Goal: Information Seeking & Learning: Learn about a topic

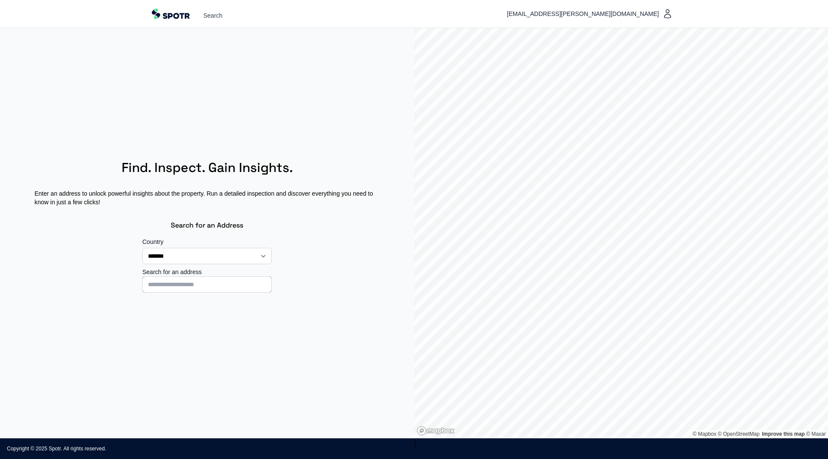
select select "**"
click at [225, 290] on input at bounding box center [206, 284] width 129 height 16
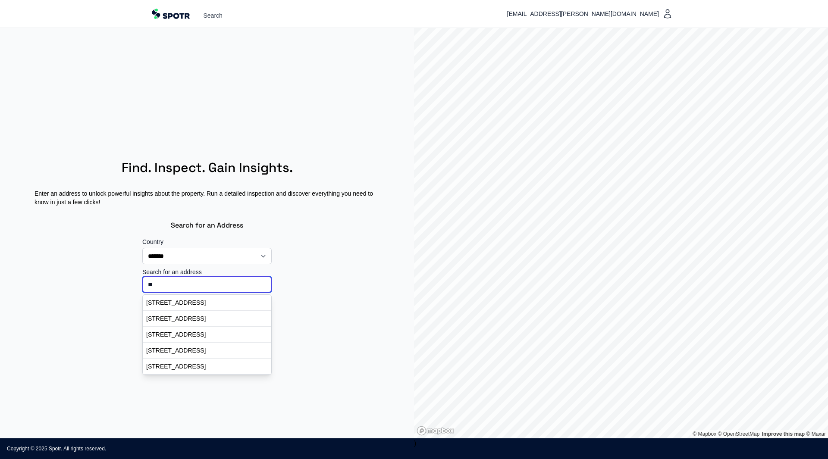
type input "*"
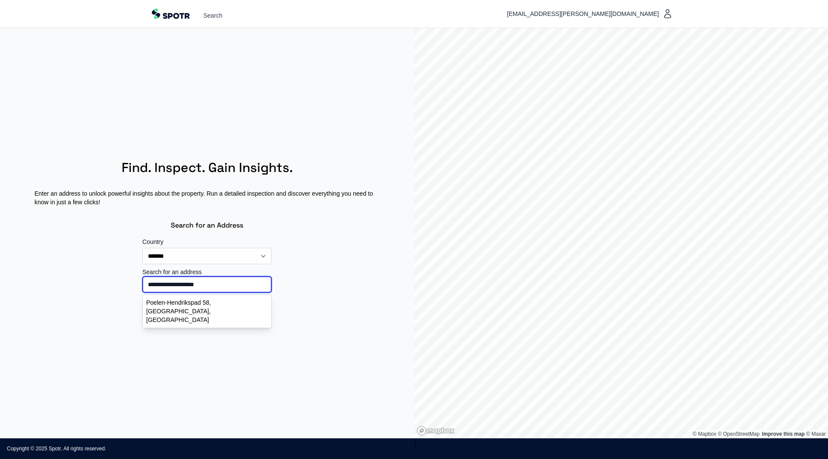
type input "**********"
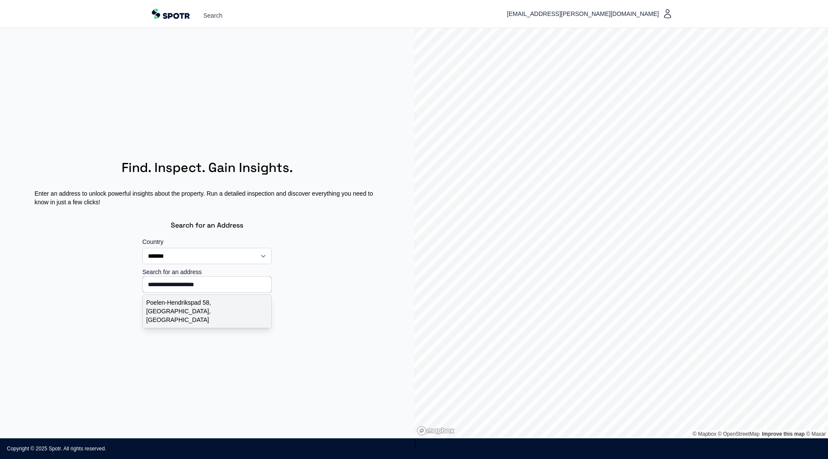
click at [212, 310] on p "Poelen-Hendrikspad 58, [GEOGRAPHIC_DATA], [GEOGRAPHIC_DATA]" at bounding box center [207, 311] width 122 height 26
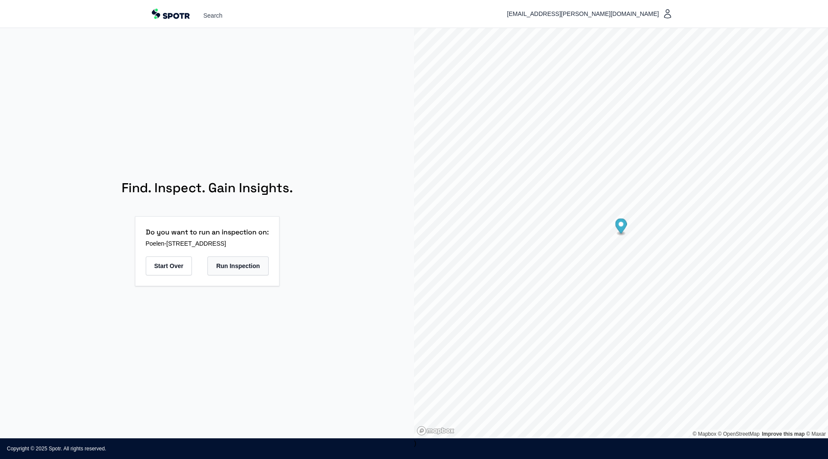
click at [250, 269] on button "Run Inspection" at bounding box center [237, 265] width 61 height 19
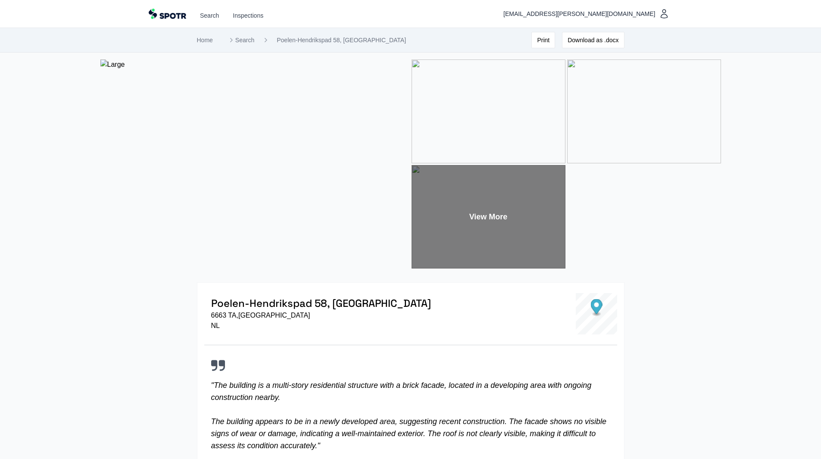
click at [482, 219] on div "View More" at bounding box center [489, 217] width 154 height 104
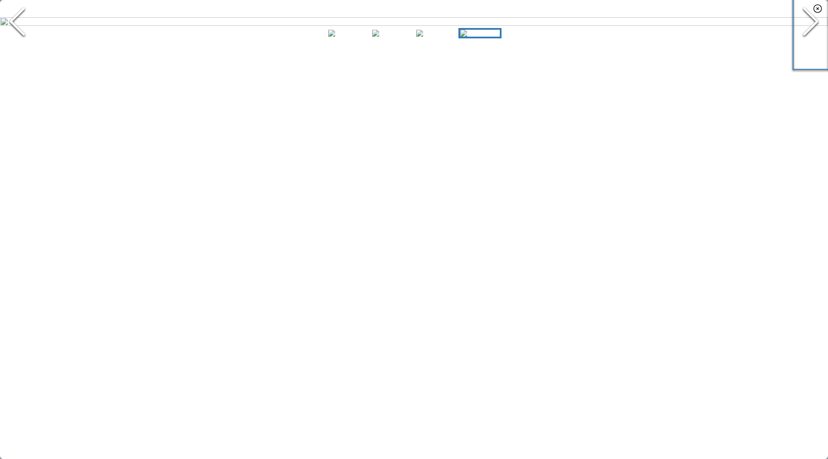
click at [800, 47] on icon "Next Slide" at bounding box center [810, 22] width 26 height 52
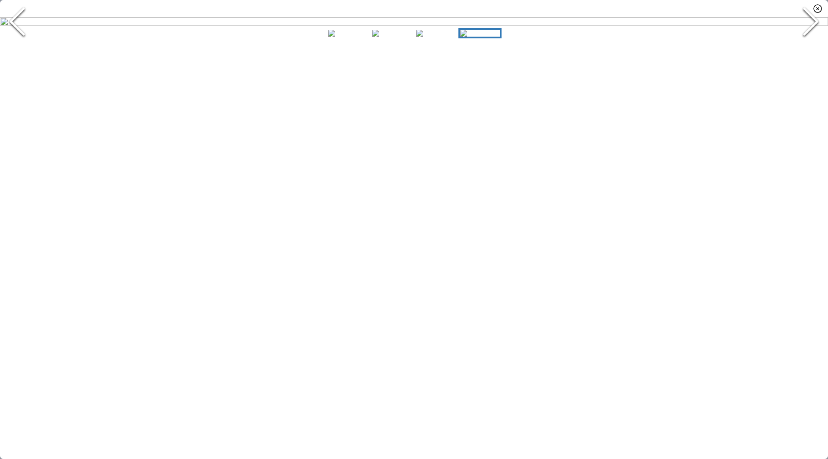
click at [800, 47] on icon "Next Slide" at bounding box center [810, 22] width 26 height 52
click at [814, 6] on icon "button" at bounding box center [817, 8] width 10 height 10
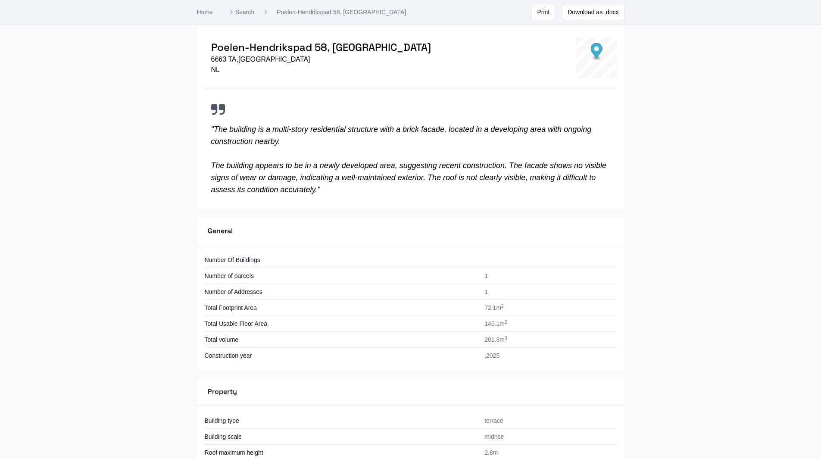
scroll to position [260, 0]
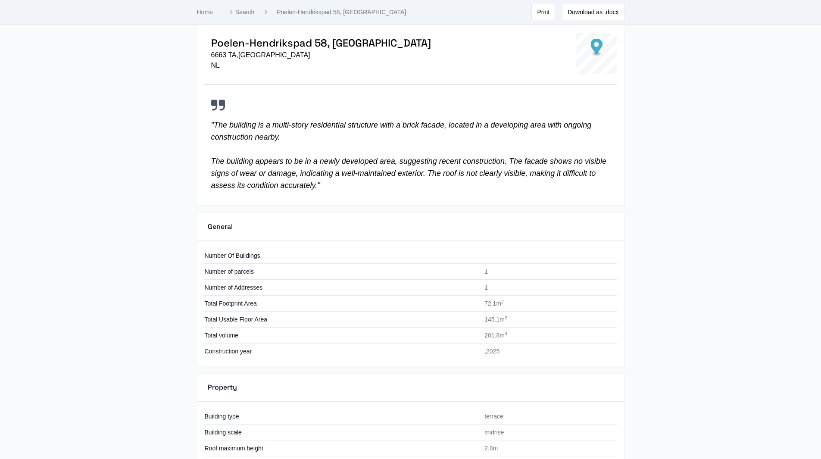
click at [254, 325] on td "Total Usable Floor Area" at bounding box center [341, 320] width 275 height 16
click at [244, 304] on td "Total Footprint Area" at bounding box center [341, 304] width 275 height 16
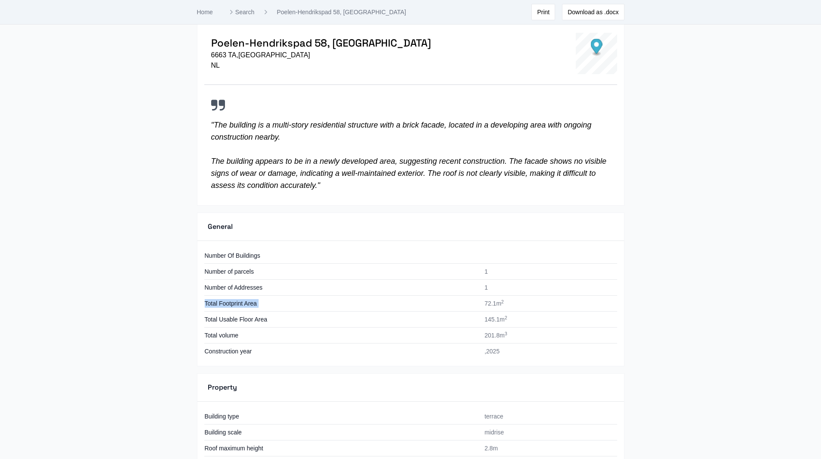
click at [244, 304] on td "Total Footprint Area" at bounding box center [341, 304] width 275 height 16
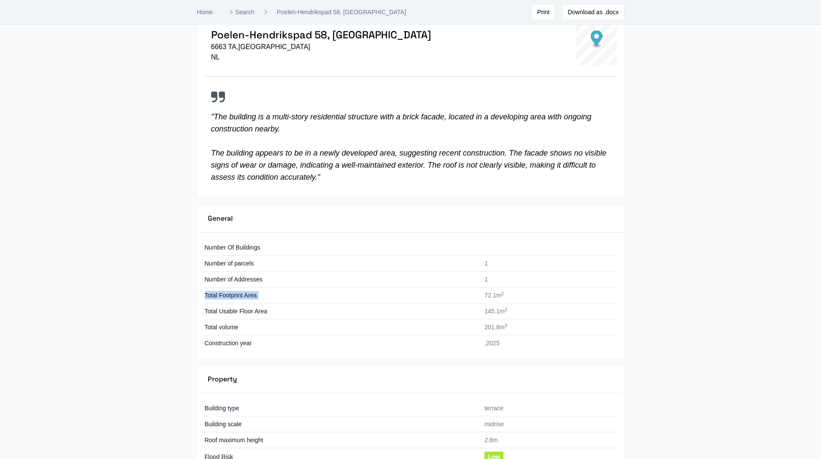
scroll to position [269, 0]
click at [242, 340] on td "Construction year" at bounding box center [341, 343] width 275 height 16
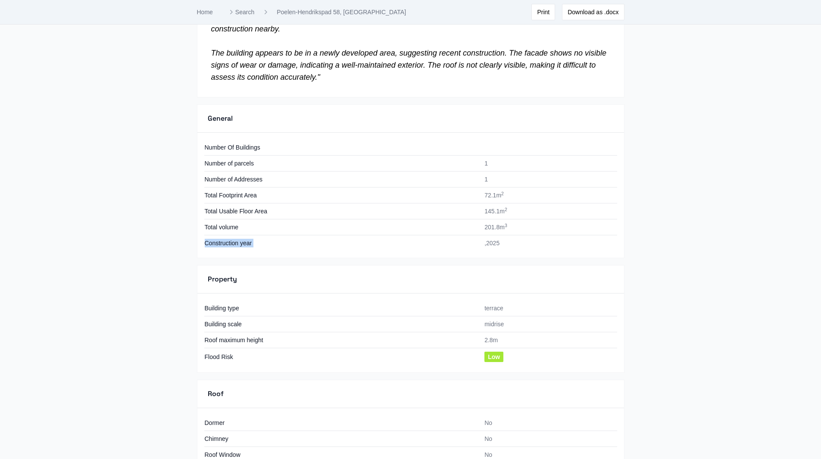
scroll to position [372, 0]
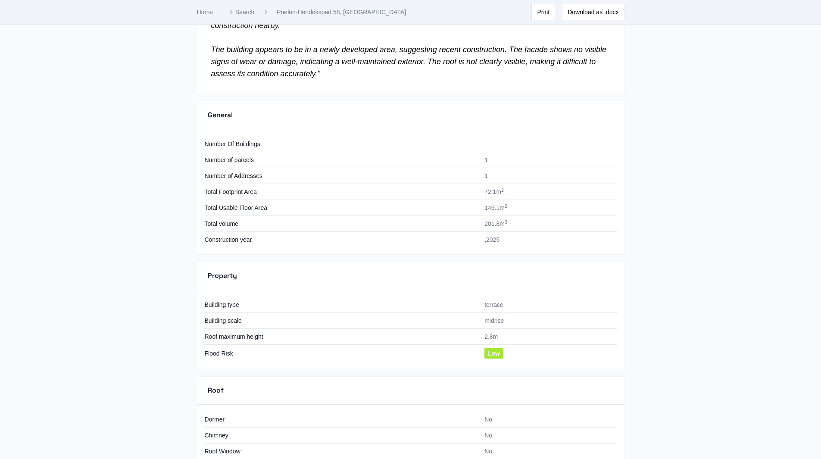
click at [218, 303] on td "Building type" at bounding box center [341, 305] width 275 height 16
click at [222, 324] on td "Building scale" at bounding box center [341, 321] width 275 height 16
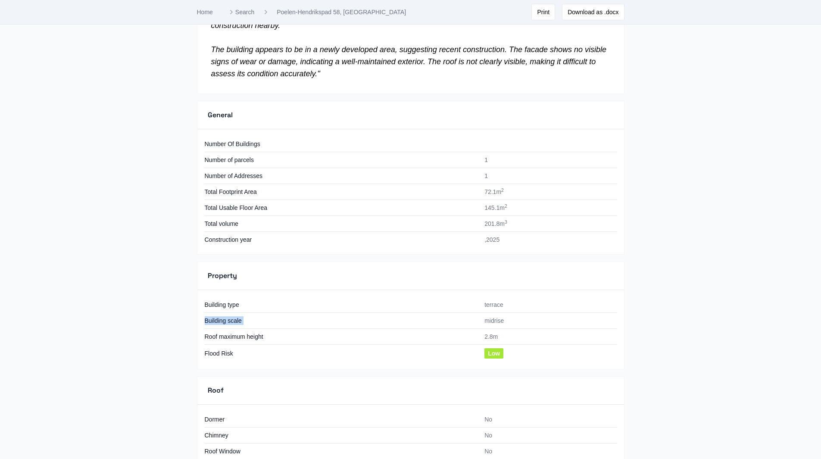
click at [222, 324] on td "Building scale" at bounding box center [341, 321] width 275 height 16
click at [232, 351] on td "Flood Risk" at bounding box center [341, 354] width 275 height 18
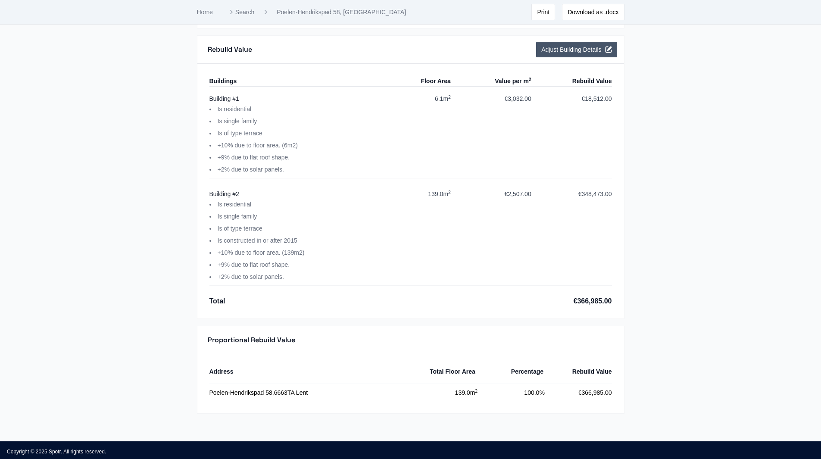
scroll to position [1193, 0]
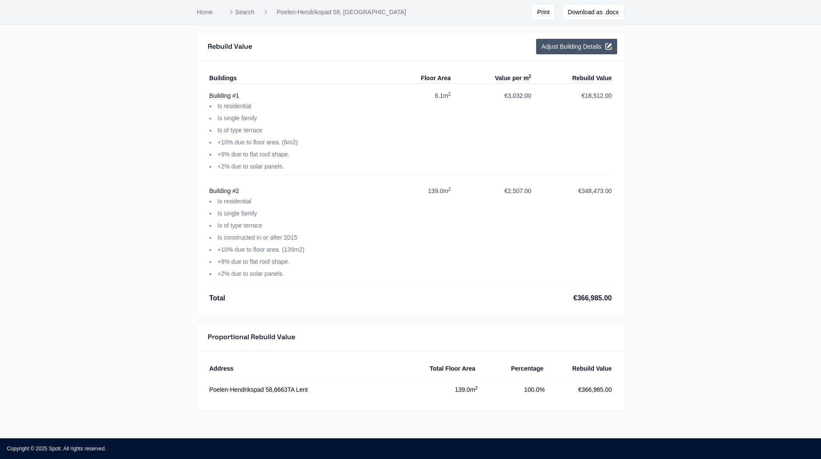
click at [229, 336] on h3 "Proportional Rebuild Value" at bounding box center [252, 337] width 88 height 10
click at [250, 391] on div "Poelen-Hendrikspad 58 , 6663TA Lent" at bounding box center [310, 390] width 201 height 10
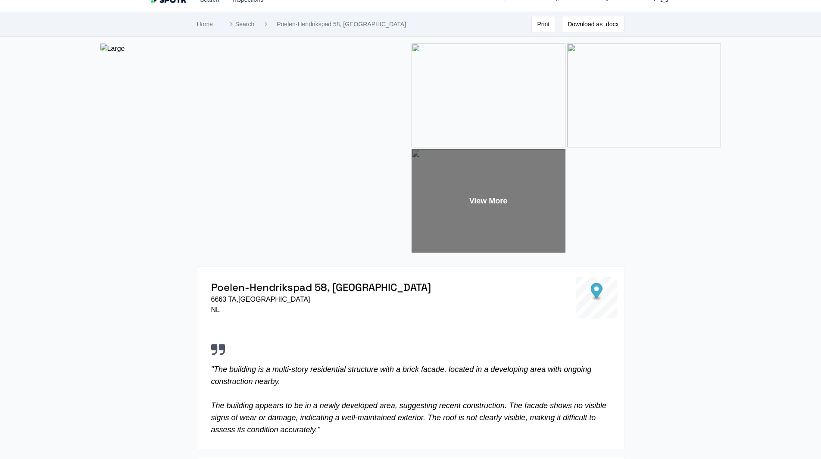
scroll to position [0, 0]
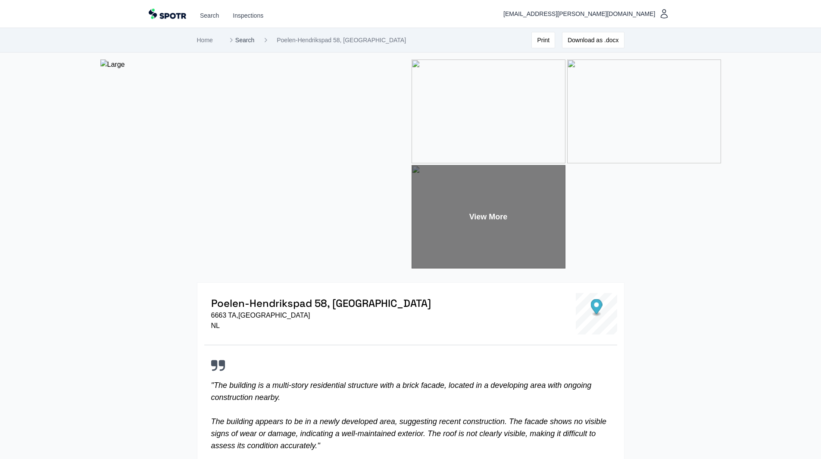
click at [247, 38] on link "Search" at bounding box center [241, 40] width 28 height 9
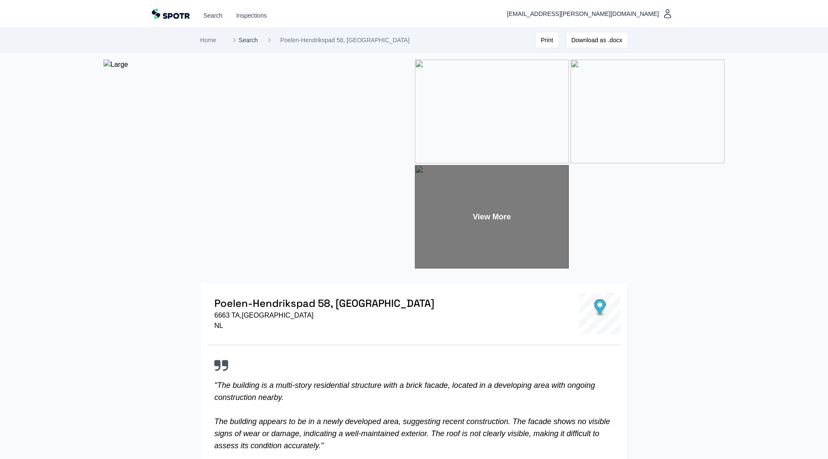
select select "**"
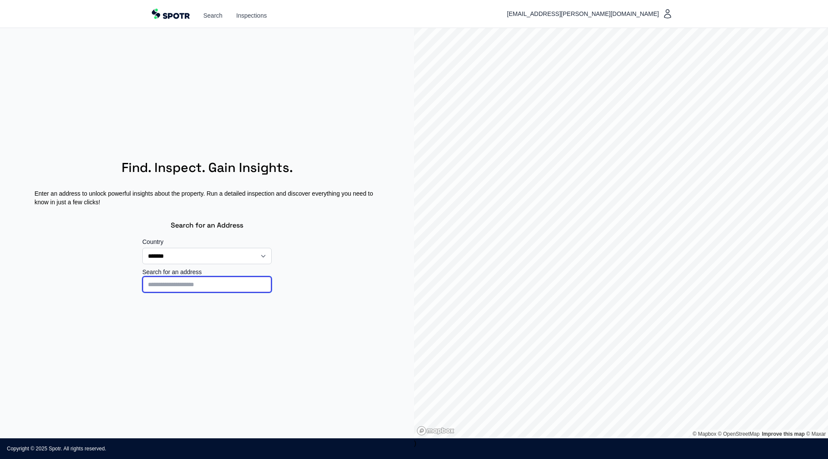
click at [211, 292] on input at bounding box center [206, 284] width 129 height 16
paste input "**********"
type input "**********"
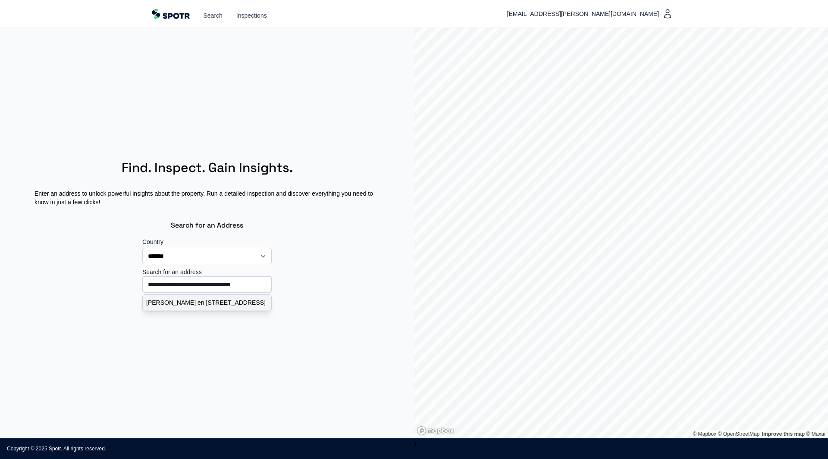
click at [225, 305] on p "[PERSON_NAME] en [STREET_ADDRESS]" at bounding box center [207, 302] width 122 height 9
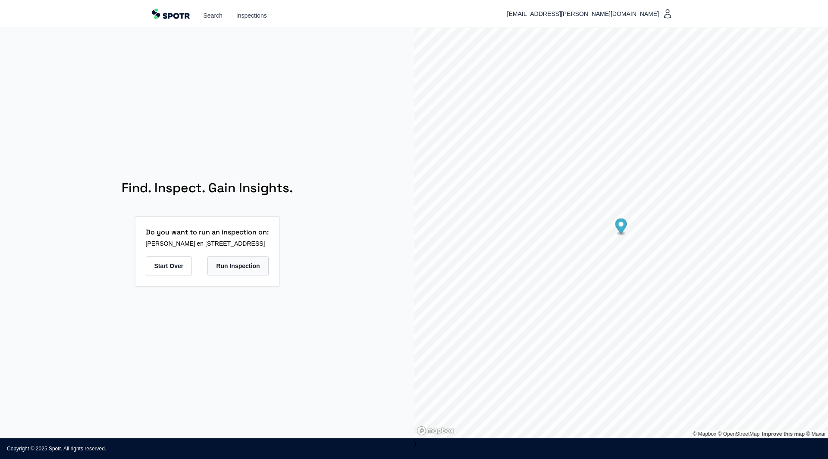
click at [268, 266] on button "Run Inspection" at bounding box center [237, 265] width 61 height 19
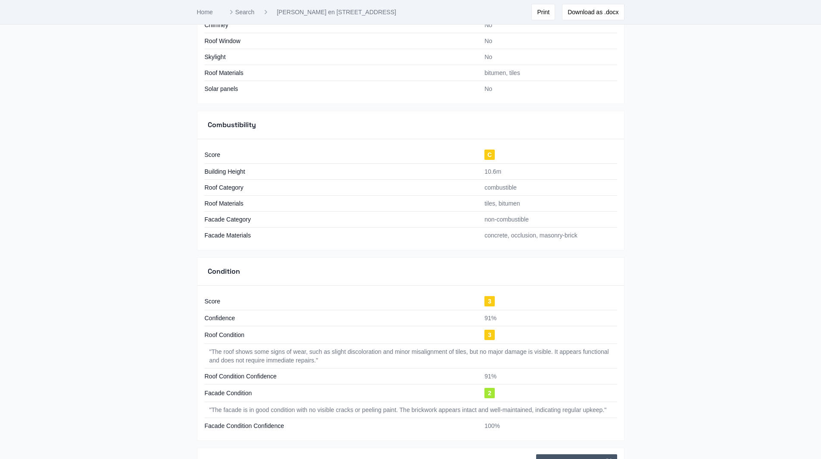
scroll to position [783, 0]
click at [263, 363] on td "" The roof shows some signs of wear, such as slight discoloration and minor mis…" at bounding box center [410, 356] width 413 height 25
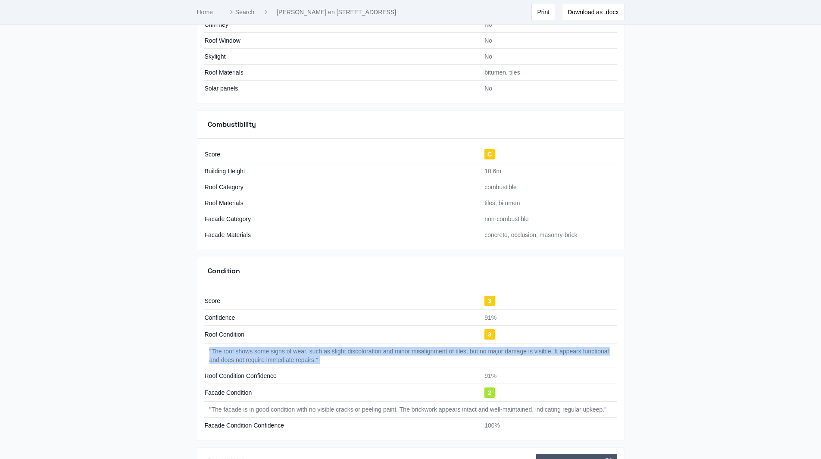
click at [263, 363] on td "" The roof shows some signs of wear, such as slight discoloration and minor mis…" at bounding box center [410, 356] width 413 height 25
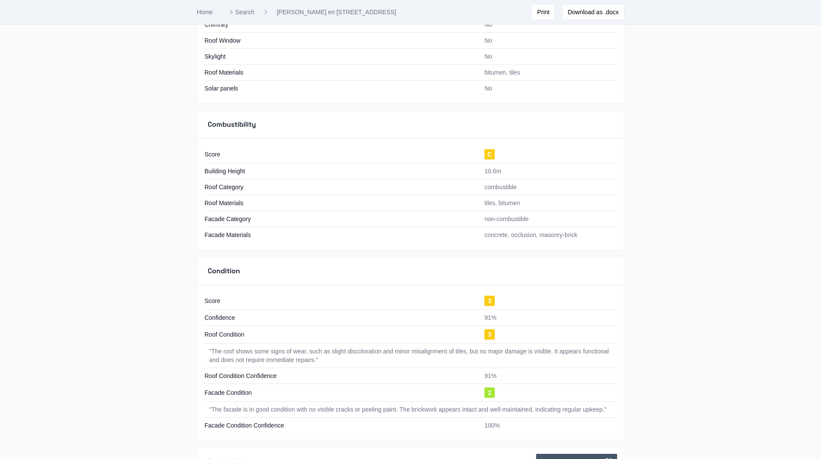
click at [290, 413] on td "" The facade is in good condition with no visible cracks or peeling paint. The …" at bounding box center [410, 410] width 413 height 16
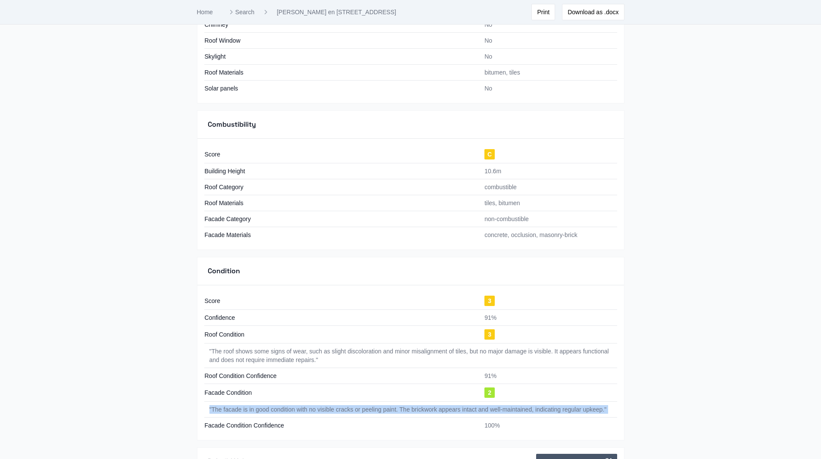
click at [290, 413] on td "" The facade is in good condition with no visible cracks or peeling paint. The …" at bounding box center [410, 410] width 413 height 16
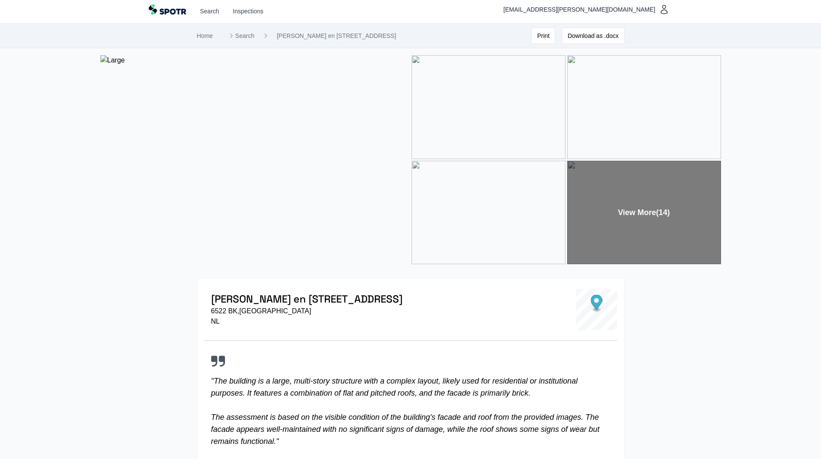
scroll to position [0, 0]
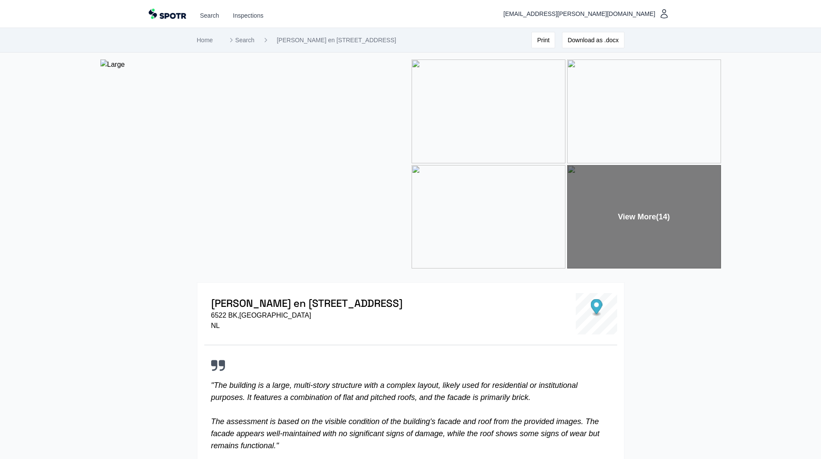
click at [321, 180] on img at bounding box center [255, 163] width 310 height 209
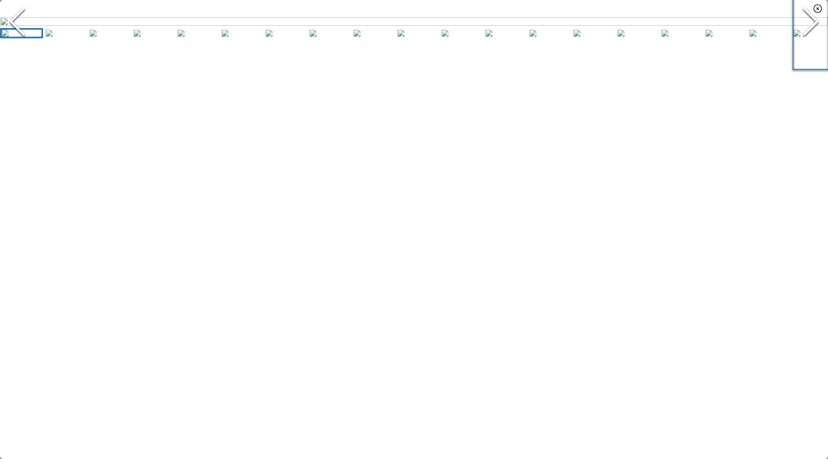
click at [817, 47] on icon "Next Slide" at bounding box center [810, 22] width 26 height 52
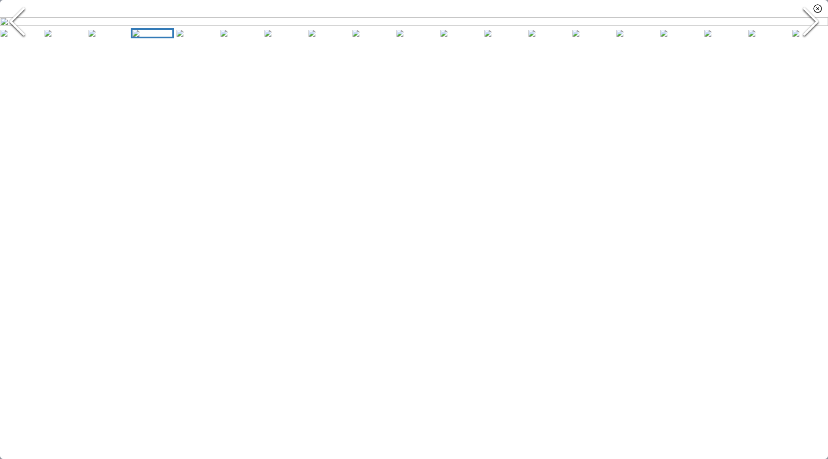
click at [815, 47] on icon "Next Slide" at bounding box center [810, 22] width 26 height 52
click at [816, 47] on icon "Next Slide" at bounding box center [810, 22] width 26 height 52
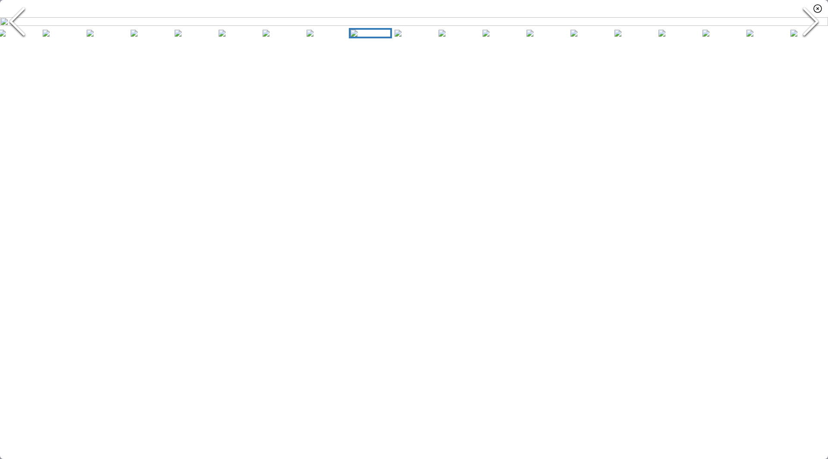
click at [817, 47] on icon "Next Slide" at bounding box center [810, 22] width 26 height 52
click at [818, 47] on icon "Next Slide" at bounding box center [810, 22] width 26 height 52
click at [821, 6] on icon "button" at bounding box center [817, 9] width 8 height 8
